Goal: Information Seeking & Learning: Learn about a topic

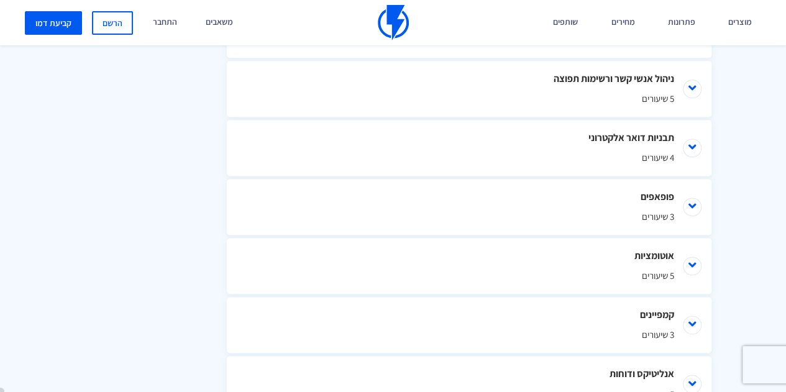
click at [71, 77] on div "תוכן הקורס מבוא לקורס 1 שיעורים מבוא לפלאשי יצירת חשבון והגדרות ראשונות 5 שיעור…" at bounding box center [393, 129] width 786 height 725
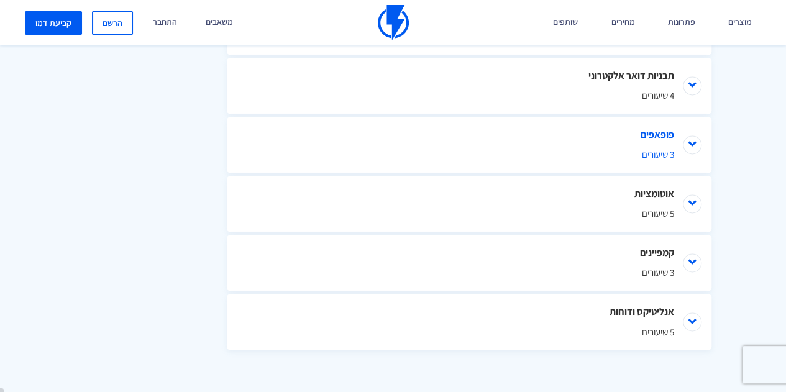
click at [648, 143] on li "פופאפים 3 שיעורים" at bounding box center [469, 145] width 485 height 56
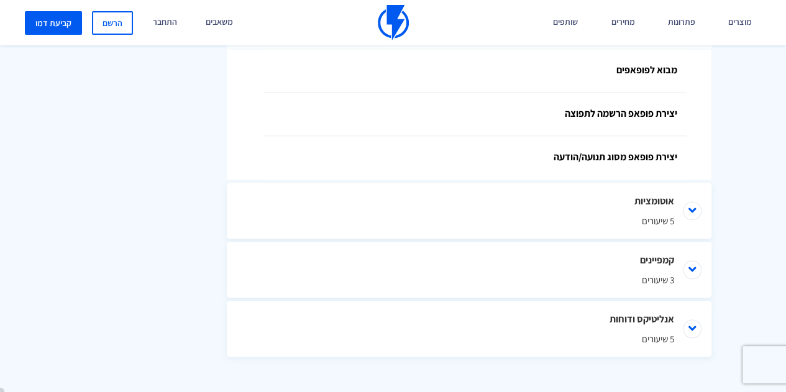
scroll to position [988, 0]
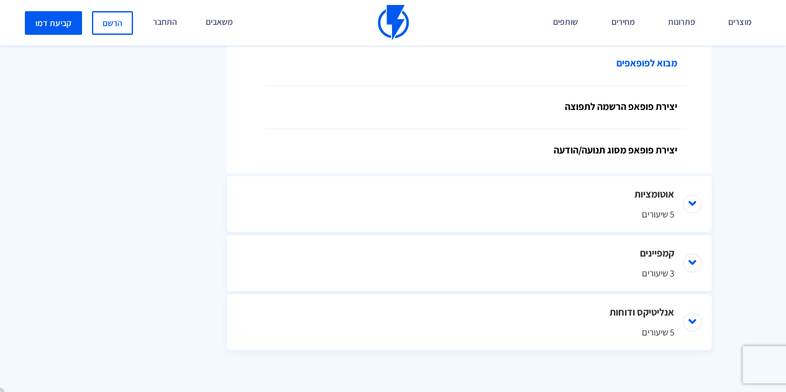
click at [651, 65] on link "מבוא לפופאפים" at bounding box center [475, 63] width 423 height 43
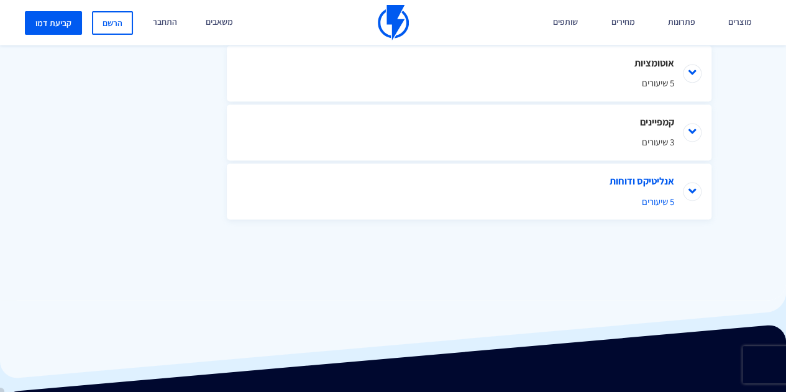
scroll to position [926, 0]
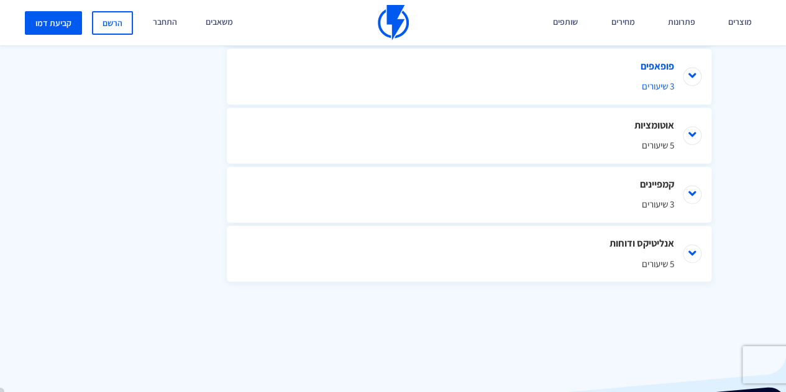
click at [654, 81] on span "3 שיעורים" at bounding box center [469, 86] width 410 height 13
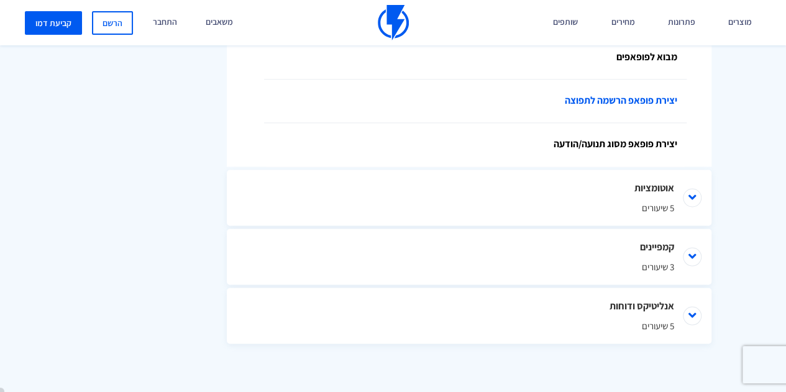
click at [608, 104] on link "יצירת פופאפ הרשמה לתפוצה" at bounding box center [475, 101] width 423 height 43
